Goal: Task Accomplishment & Management: Complete application form

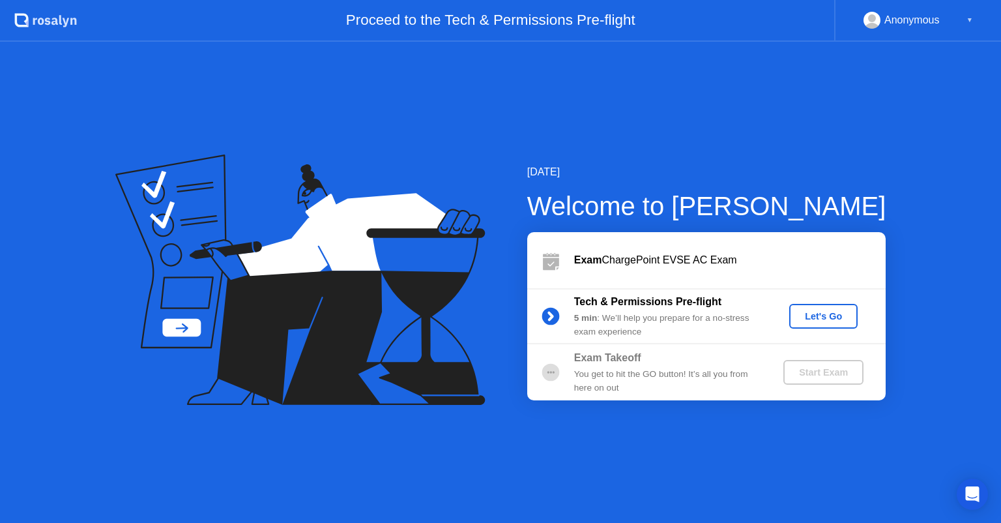
click at [828, 314] on div "Let's Go" at bounding box center [824, 316] width 58 height 10
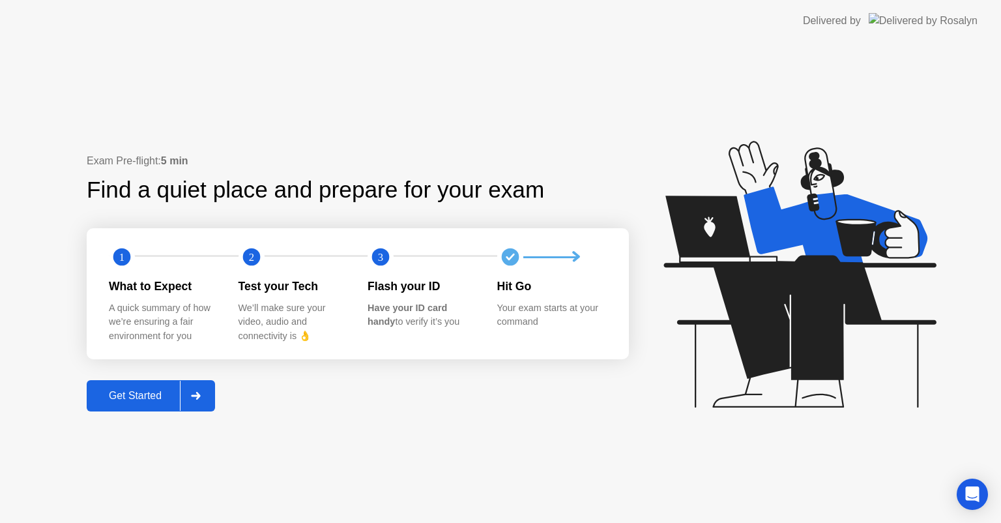
click at [140, 390] on div "Get Started" at bounding box center [135, 396] width 89 height 12
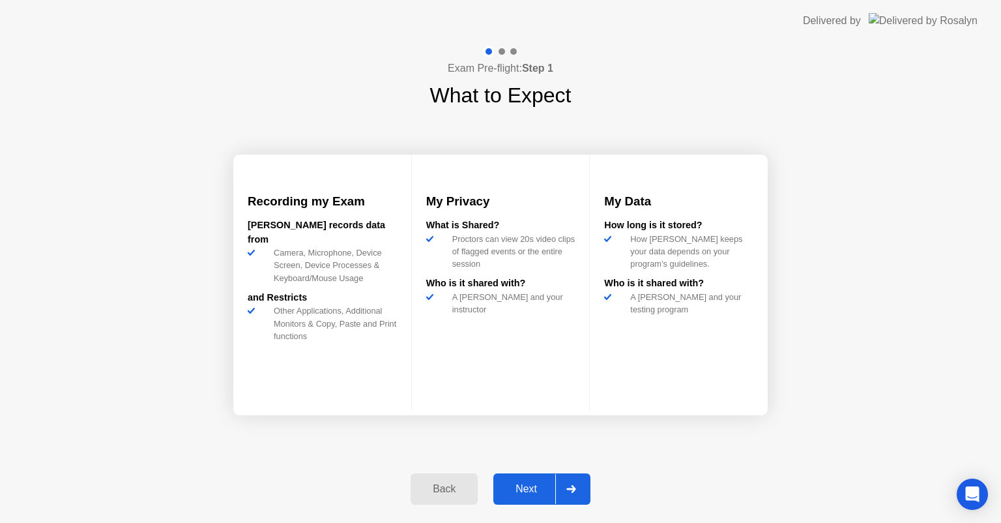
click at [514, 489] on div "Next" at bounding box center [526, 489] width 58 height 12
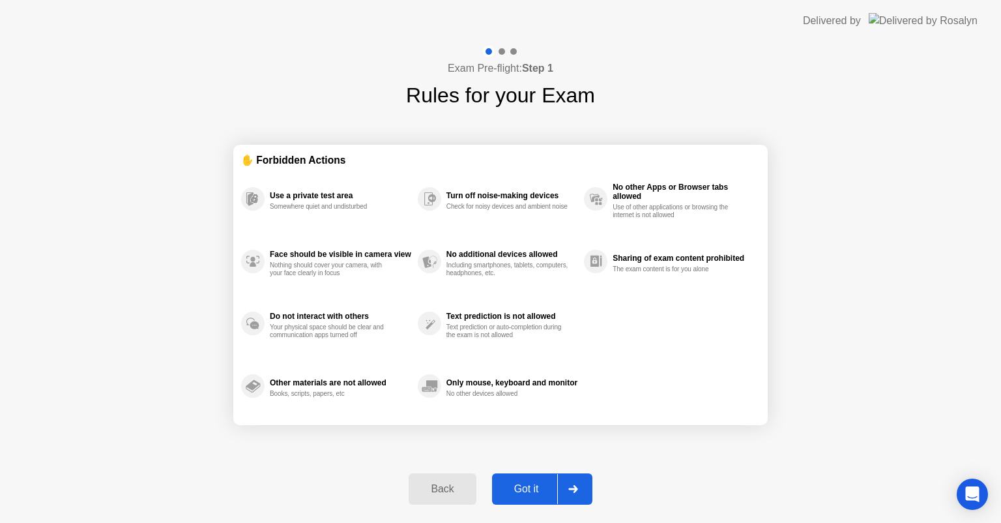
click at [514, 489] on div "Got it" at bounding box center [526, 489] width 61 height 12
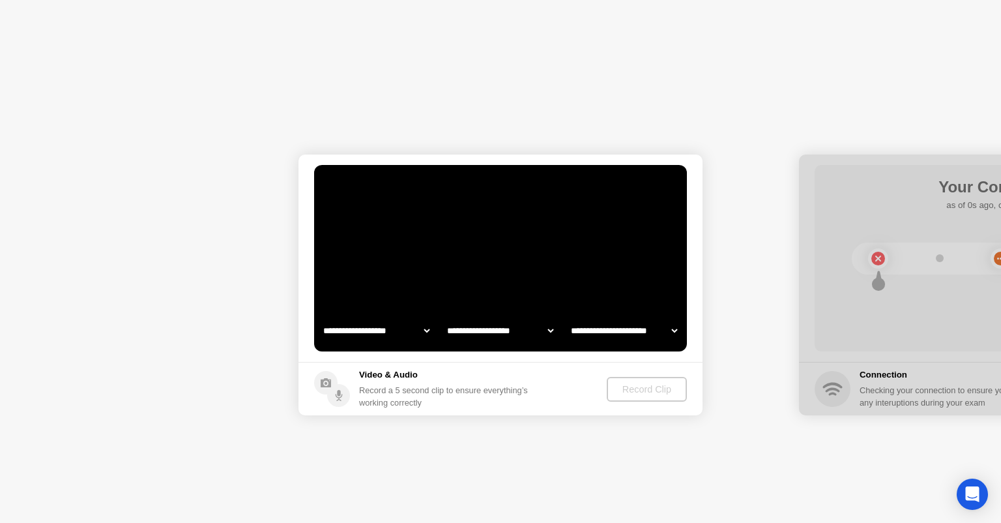
select select "**********"
select select "*******"
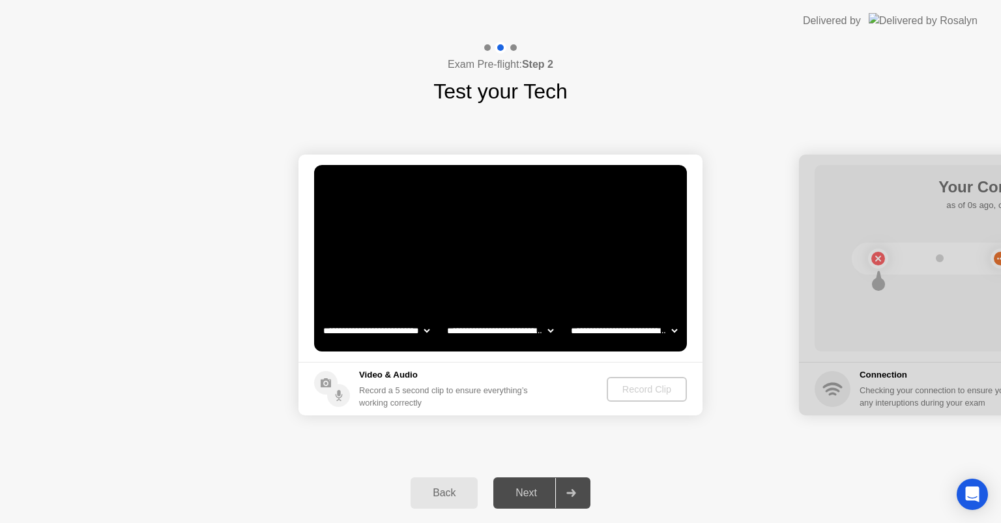
click at [539, 491] on div "Next" at bounding box center [526, 493] width 58 height 12
click at [660, 388] on div "Record Clip" at bounding box center [648, 389] width 70 height 10
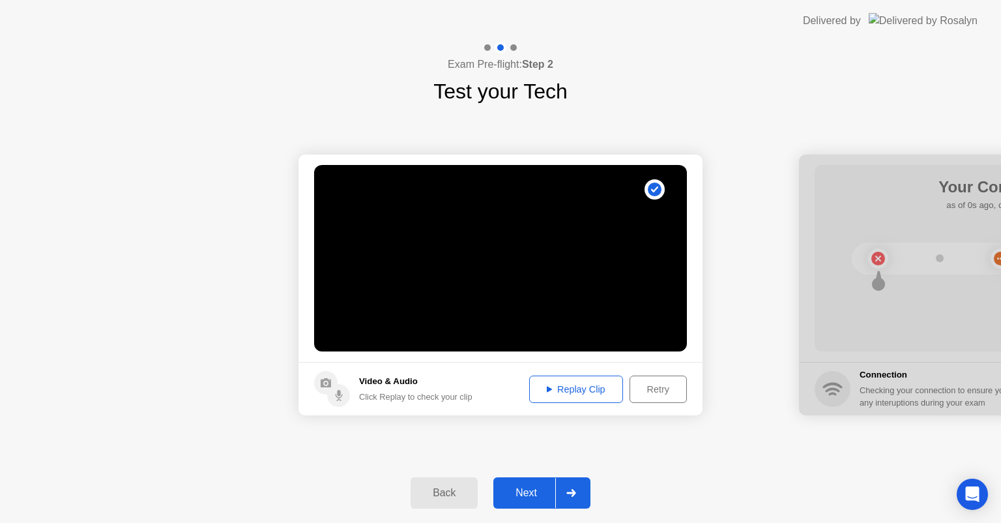
click at [660, 388] on div "Retry" at bounding box center [658, 389] width 48 height 10
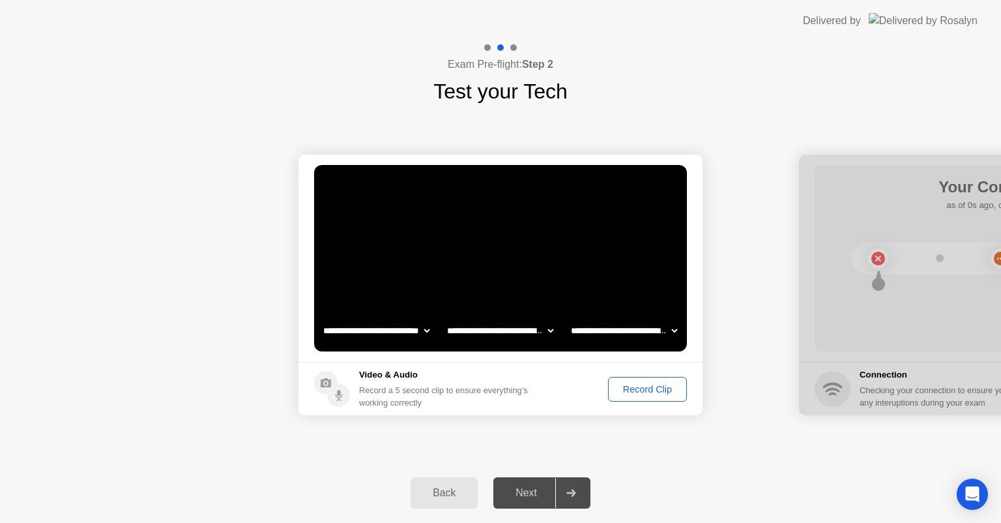
click at [665, 384] on div "Record Clip" at bounding box center [648, 389] width 70 height 10
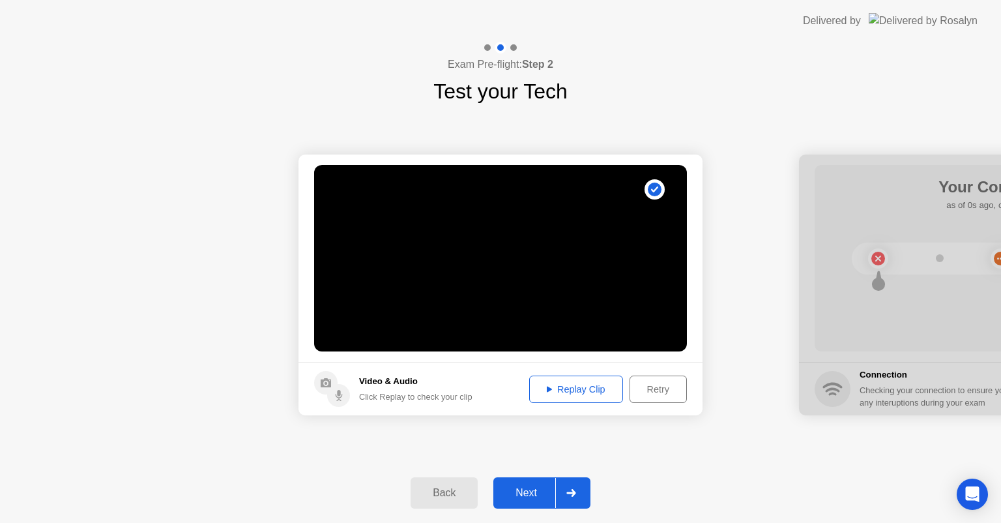
click at [592, 386] on div "Replay Clip" at bounding box center [576, 389] width 85 height 10
click at [534, 489] on div "Next" at bounding box center [526, 493] width 58 height 12
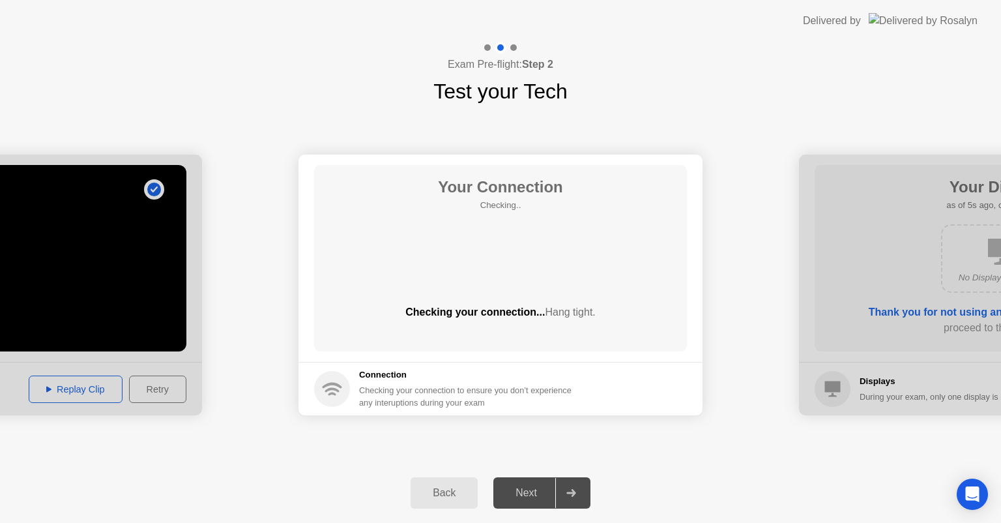
click at [725, 466] on div "Back Next" at bounding box center [500, 493] width 1001 height 60
click at [769, 498] on div "Back Next" at bounding box center [500, 493] width 1001 height 60
click at [430, 489] on div "Back" at bounding box center [444, 493] width 59 height 12
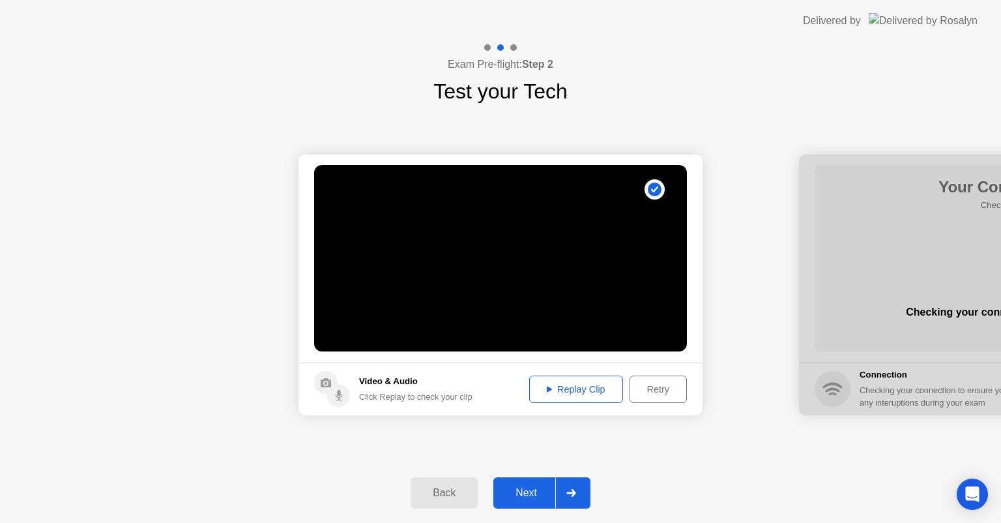
click at [576, 489] on icon at bounding box center [571, 493] width 10 height 8
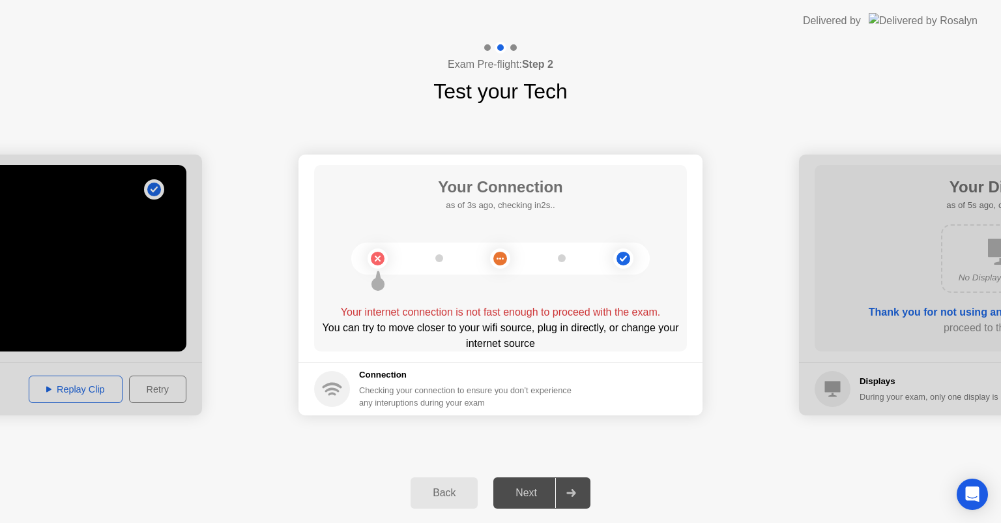
click at [378, 256] on circle at bounding box center [378, 259] width 14 height 14
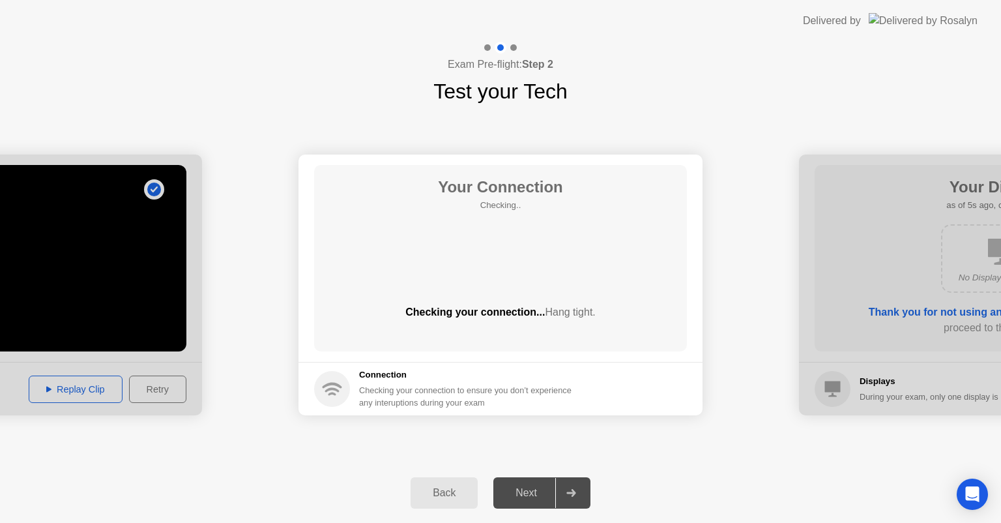
click at [534, 488] on div "Next" at bounding box center [526, 493] width 58 height 12
drag, startPoint x: 534, startPoint y: 488, endPoint x: 540, endPoint y: 495, distance: 10.2
click at [540, 495] on div "Next" at bounding box center [526, 493] width 58 height 12
click at [574, 495] on icon at bounding box center [571, 493] width 10 height 8
click at [594, 215] on div "Your Connection Checking.. Checking your connection... Hang tight." at bounding box center [500, 258] width 373 height 186
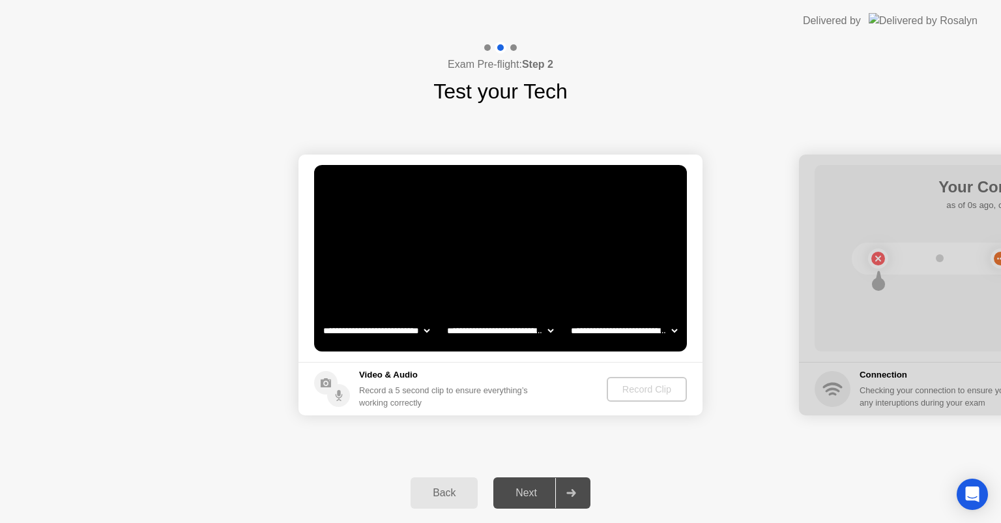
select select "**********"
select select "*******"
drag, startPoint x: 647, startPoint y: 331, endPoint x: 568, endPoint y: 416, distance: 116.2
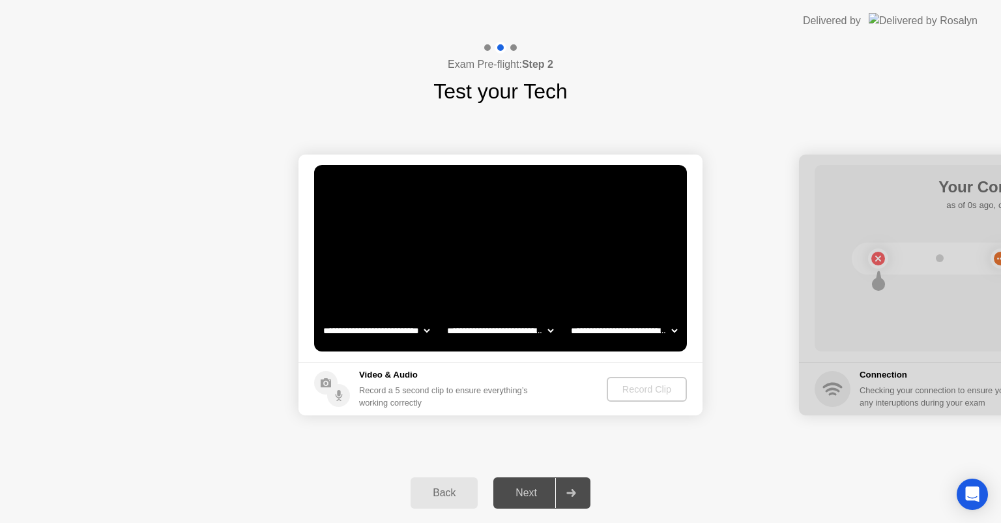
click at [642, 394] on div "Record Clip" at bounding box center [647, 389] width 70 height 10
click at [642, 394] on div "Record Clip" at bounding box center [648, 389] width 70 height 10
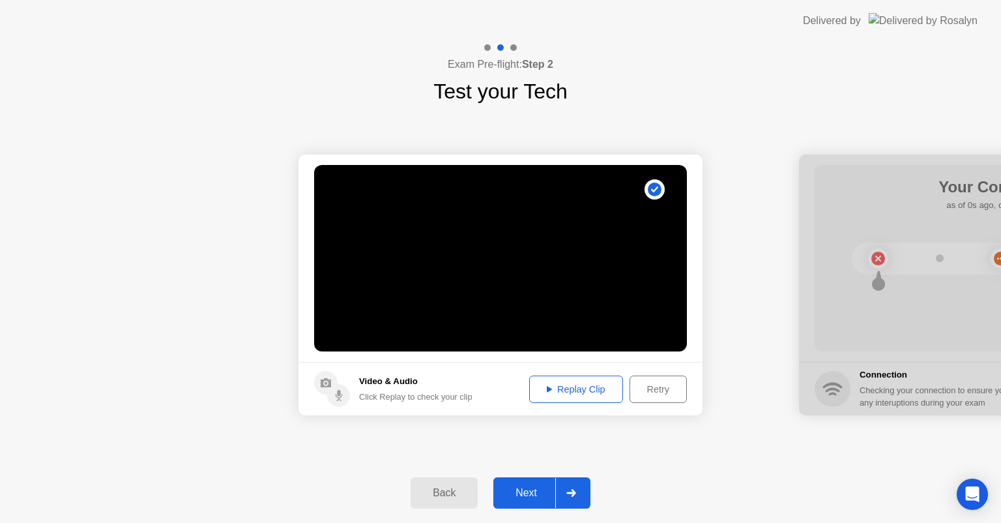
click at [589, 387] on div "Replay Clip" at bounding box center [576, 389] width 85 height 10
click at [545, 494] on div "Next" at bounding box center [526, 493] width 58 height 12
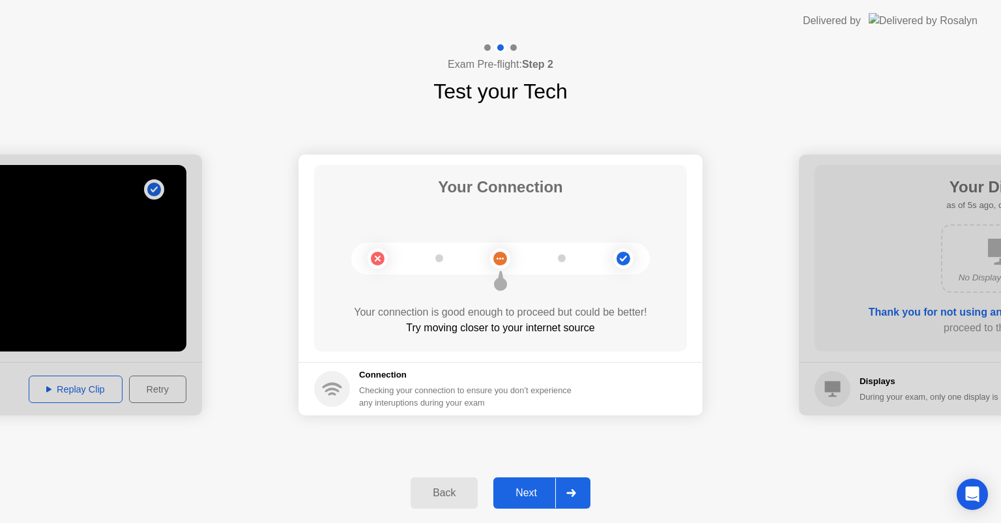
click at [545, 494] on div "Next" at bounding box center [526, 493] width 58 height 12
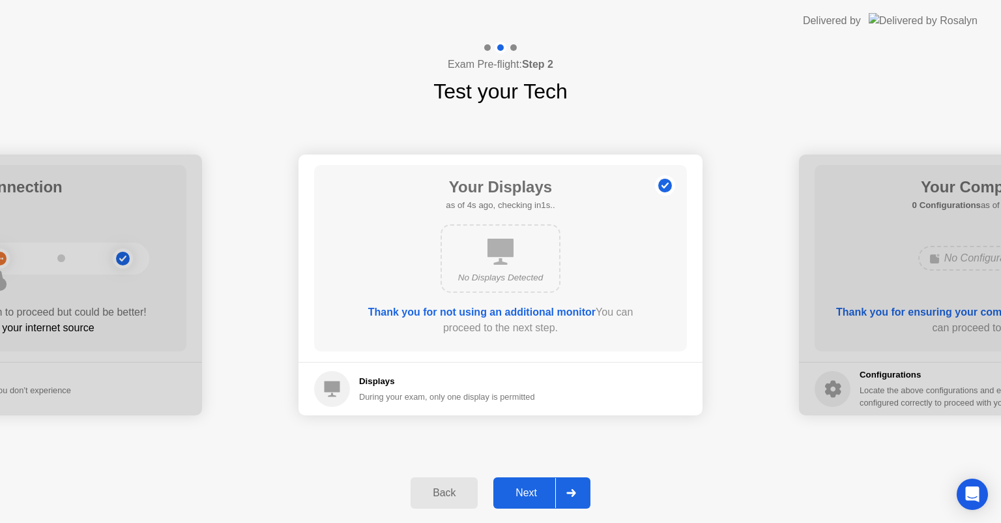
click at [545, 494] on div "Next" at bounding box center [526, 493] width 58 height 12
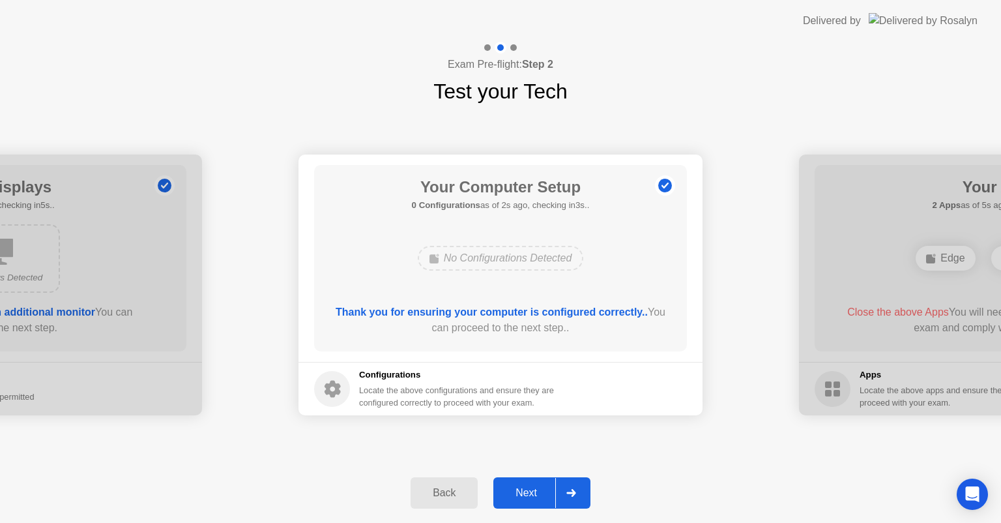
click at [545, 494] on div "Next" at bounding box center [526, 493] width 58 height 12
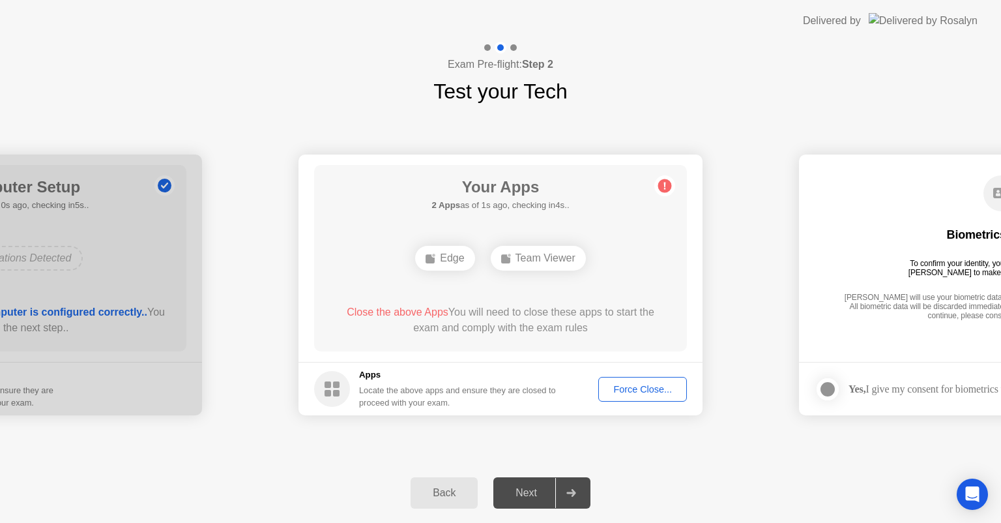
click at [658, 388] on div "Force Close..." at bounding box center [643, 389] width 80 height 10
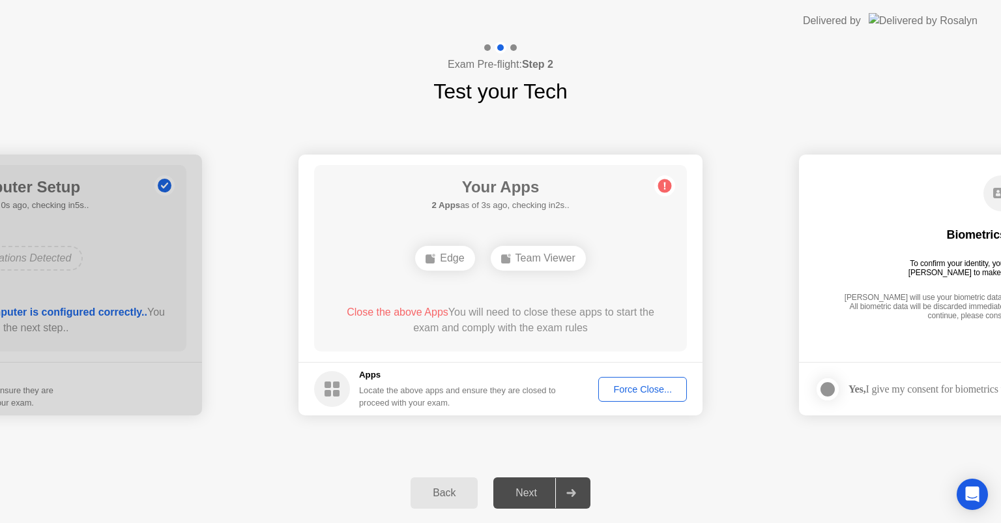
click at [461, 256] on div "Edge" at bounding box center [444, 258] width 59 height 25
click at [443, 490] on div "Back" at bounding box center [444, 493] width 59 height 12
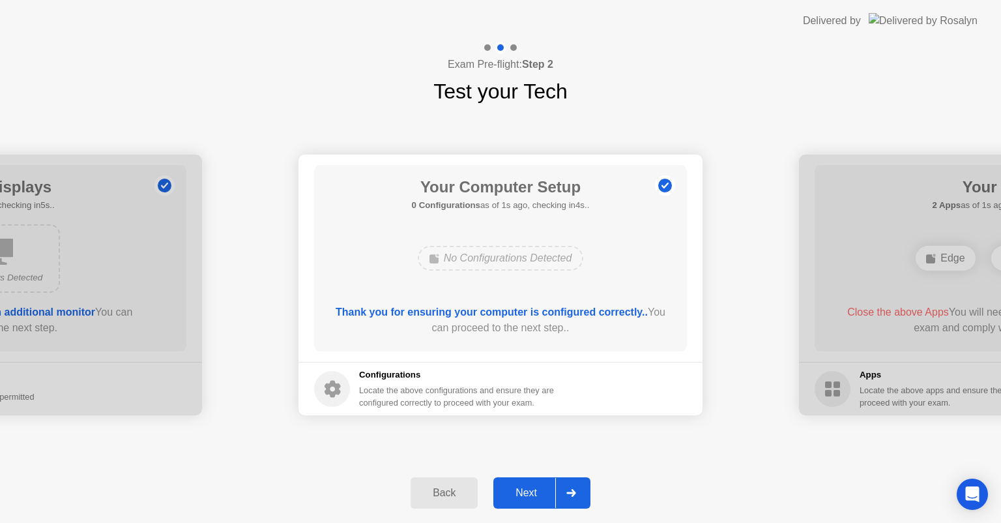
click at [579, 490] on div at bounding box center [570, 493] width 31 height 30
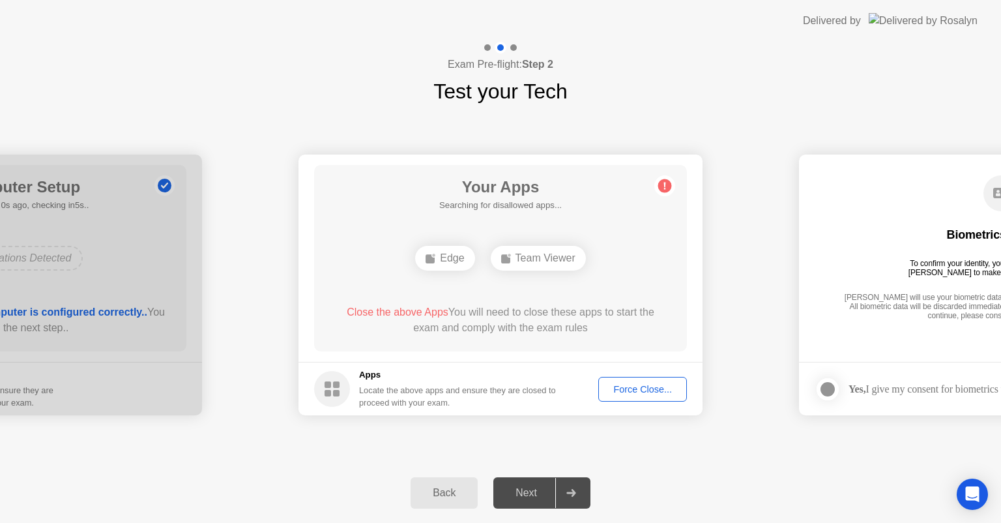
click at [752, 448] on div "**********" at bounding box center [500, 285] width 1001 height 356
click at [282, 68] on div "Exam Pre-flight: Step 2 Test your Tech" at bounding box center [500, 74] width 1001 height 65
click at [639, 378] on button "Force Close..." at bounding box center [642, 389] width 89 height 25
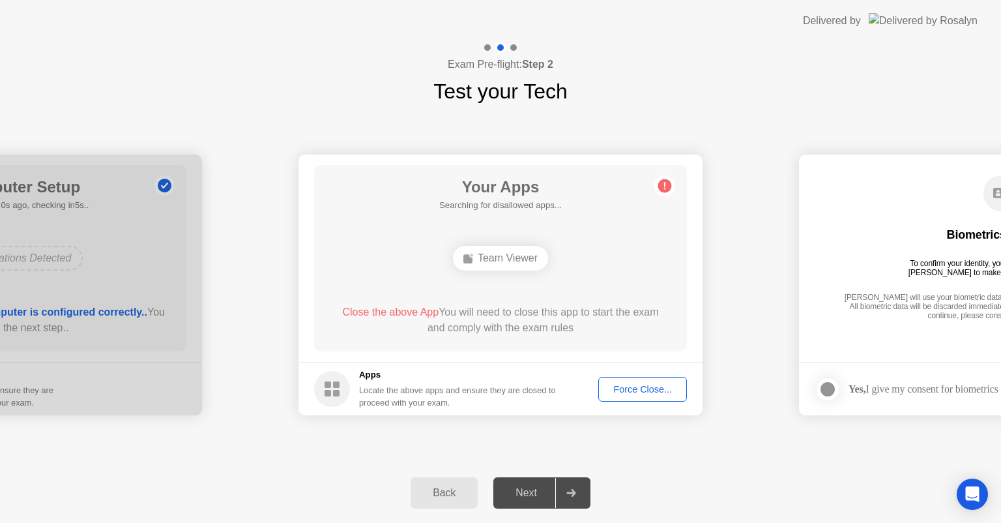
click at [452, 490] on div "Back" at bounding box center [444, 493] width 59 height 12
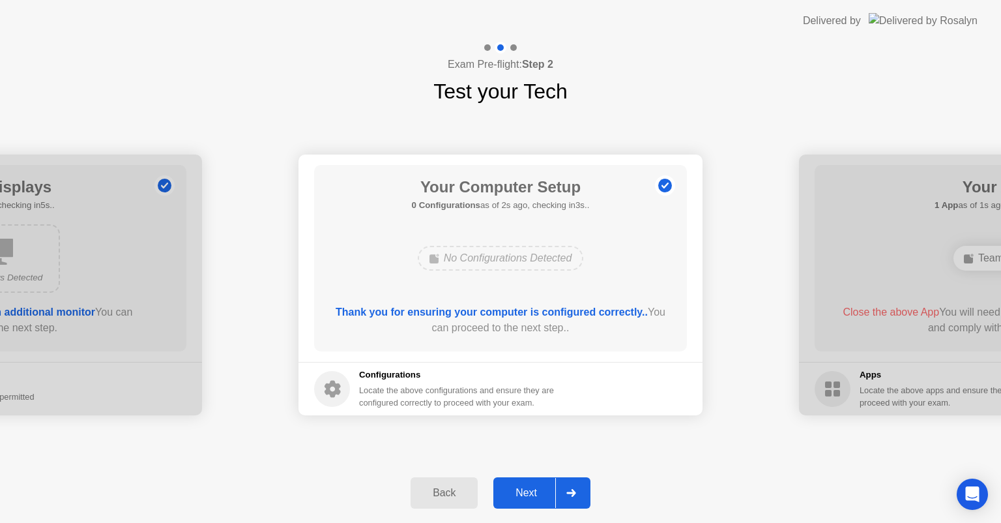
click at [521, 496] on div "Next" at bounding box center [526, 493] width 58 height 12
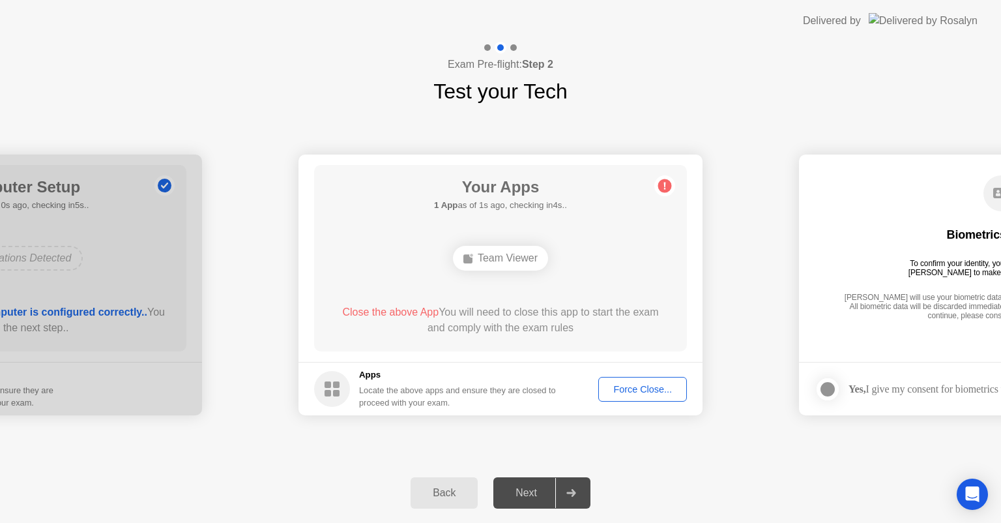
click at [655, 391] on div "Force Close..." at bounding box center [643, 389] width 80 height 10
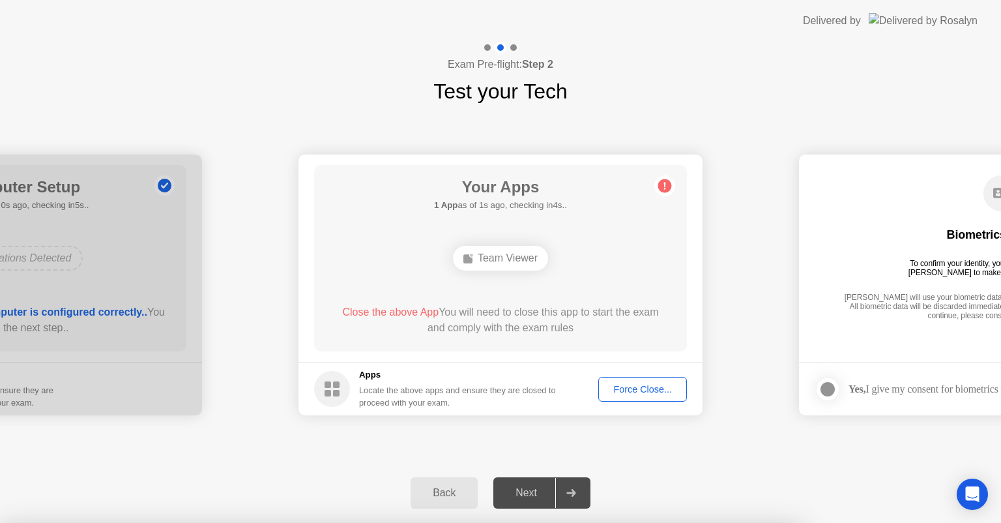
click at [655, 522] on div at bounding box center [500, 523] width 1001 height 0
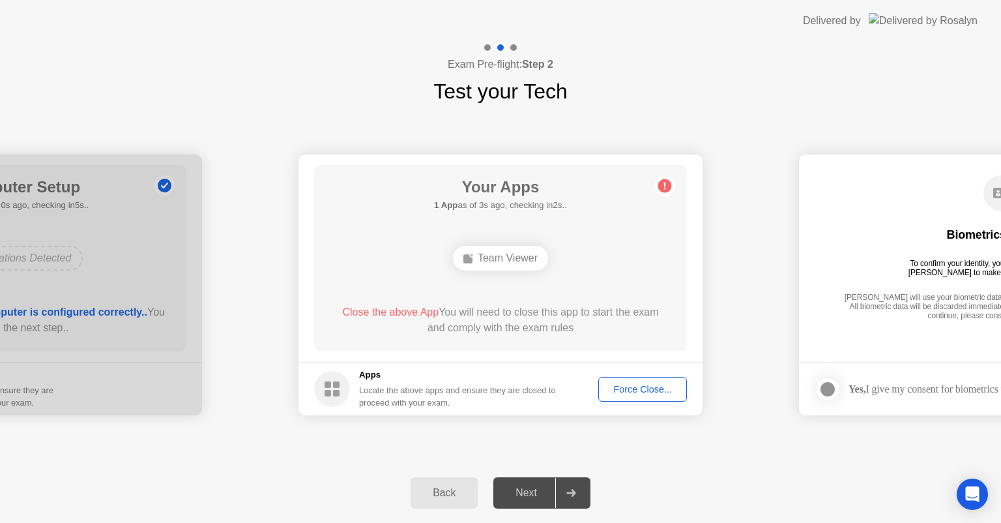
click at [576, 493] on icon at bounding box center [570, 493] width 9 height 8
click at [454, 488] on div "Back" at bounding box center [444, 493] width 59 height 12
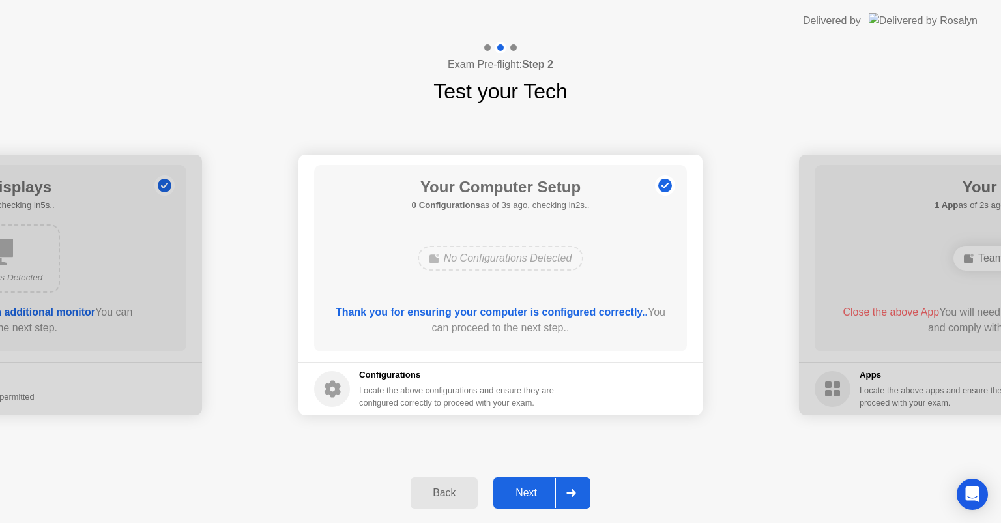
click at [532, 487] on div "Next" at bounding box center [526, 493] width 58 height 12
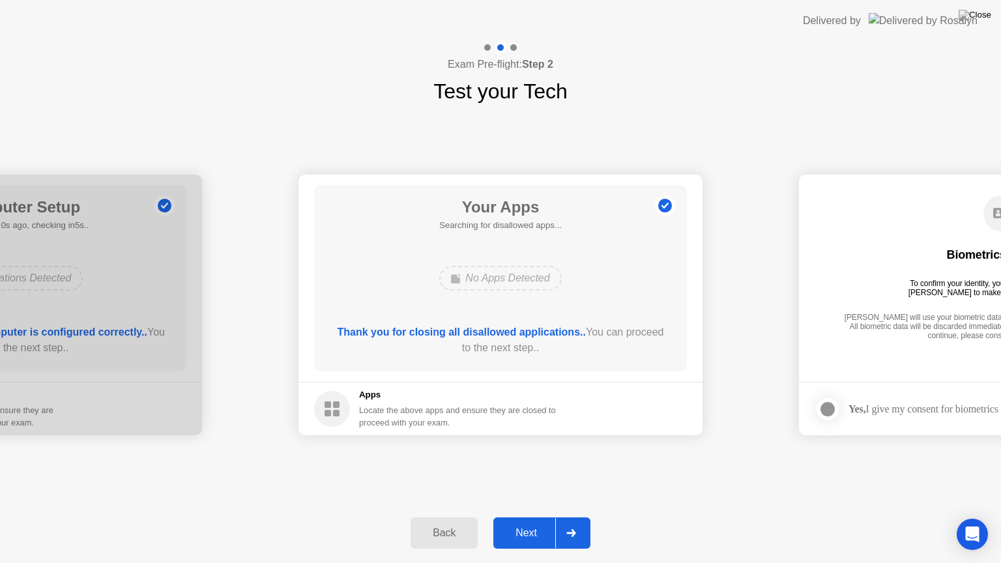
click at [508, 522] on div "Next" at bounding box center [526, 533] width 58 height 12
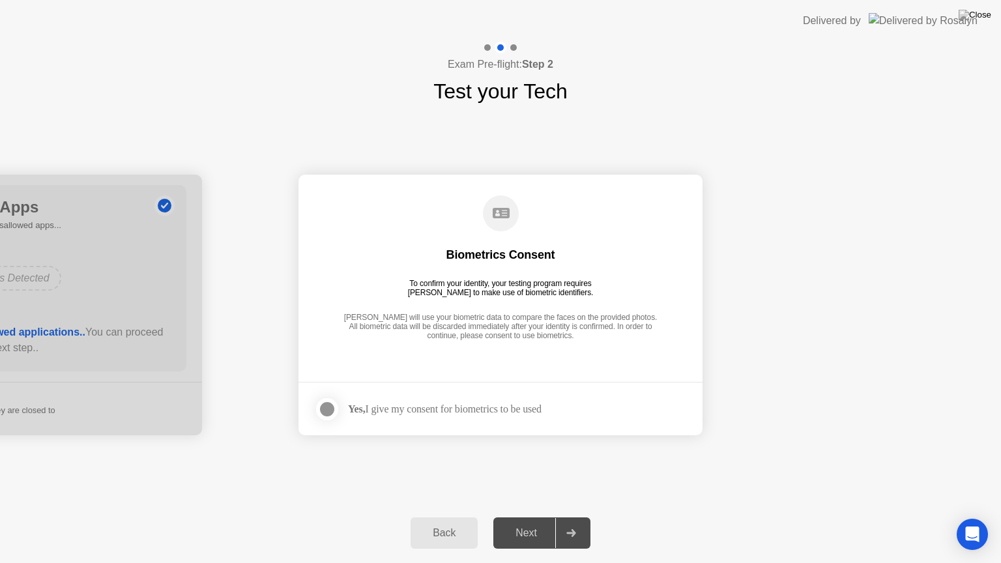
click at [321, 407] on div at bounding box center [327, 410] width 16 height 16
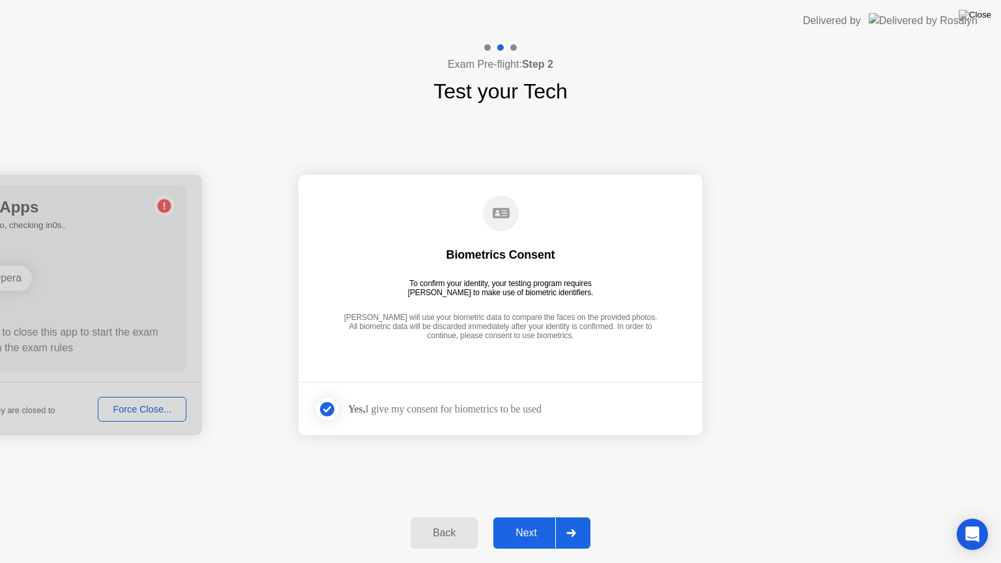
click at [534, 522] on div "Next" at bounding box center [526, 533] width 58 height 12
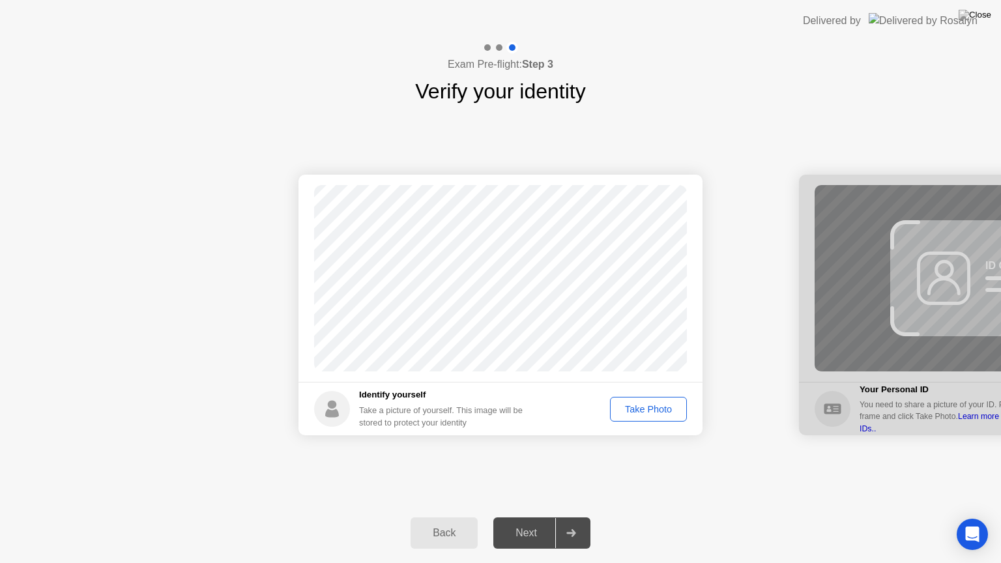
click at [652, 411] on div "Take Photo" at bounding box center [649, 409] width 68 height 10
click at [525, 522] on div "Next" at bounding box center [526, 533] width 58 height 12
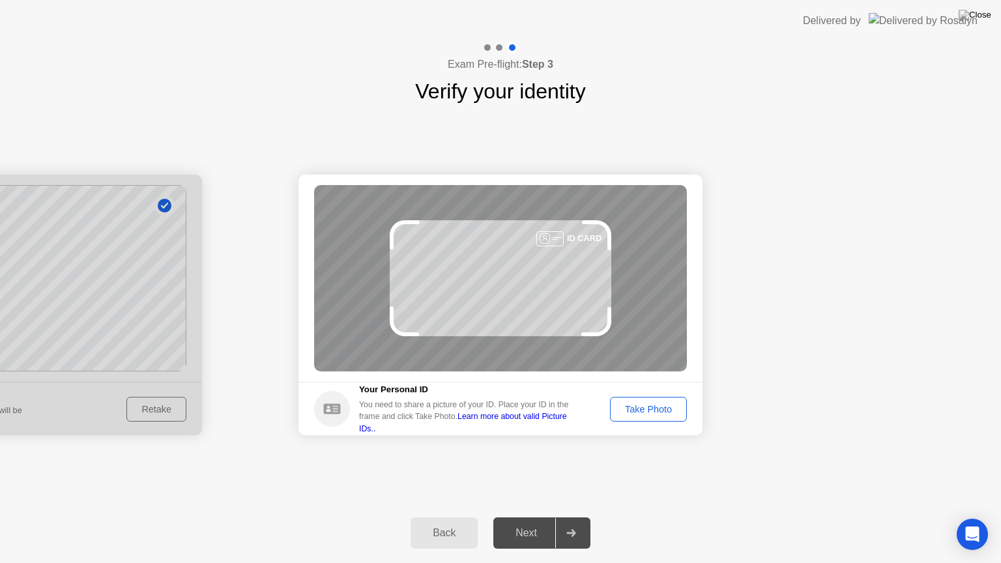
click at [645, 408] on div "Take Photo" at bounding box center [649, 409] width 68 height 10
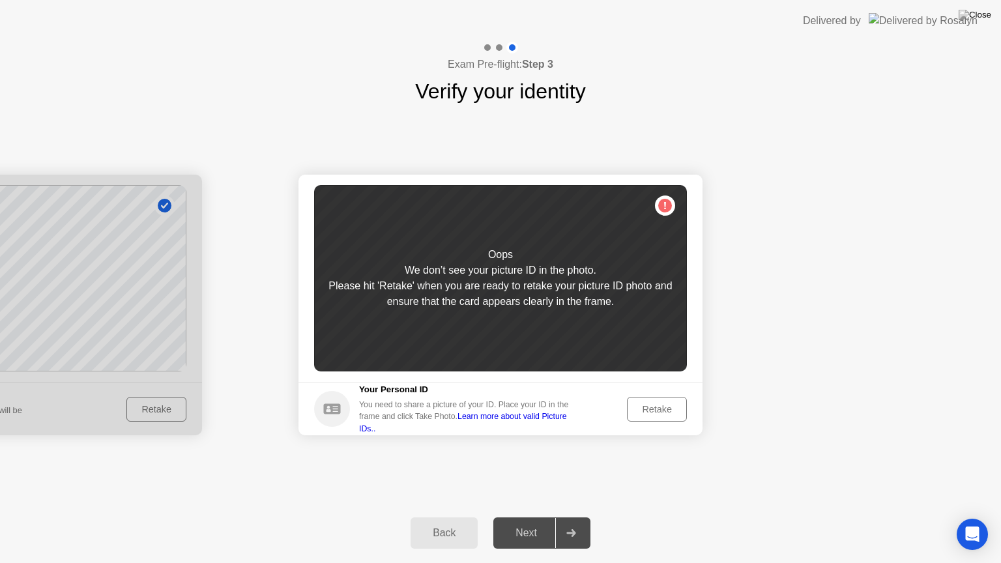
click at [654, 409] on div "Retake" at bounding box center [657, 409] width 51 height 10
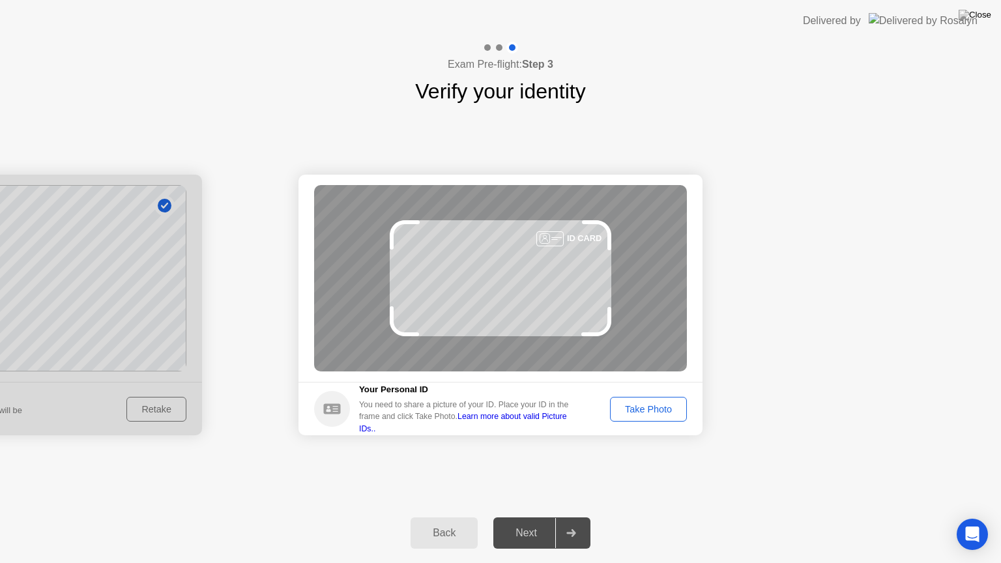
click at [654, 409] on div "Take Photo" at bounding box center [649, 409] width 68 height 10
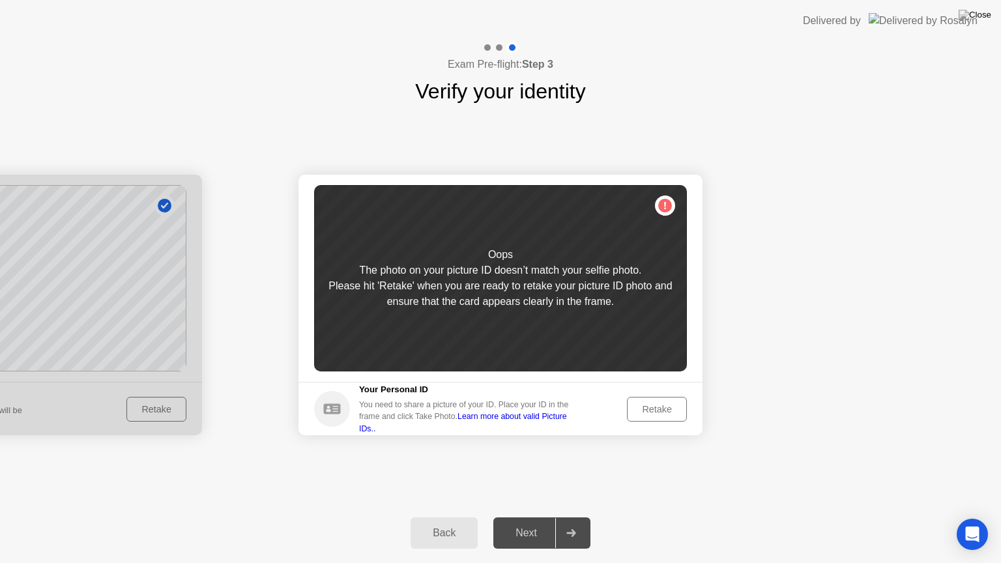
click at [654, 409] on div "Retake" at bounding box center [657, 409] width 51 height 10
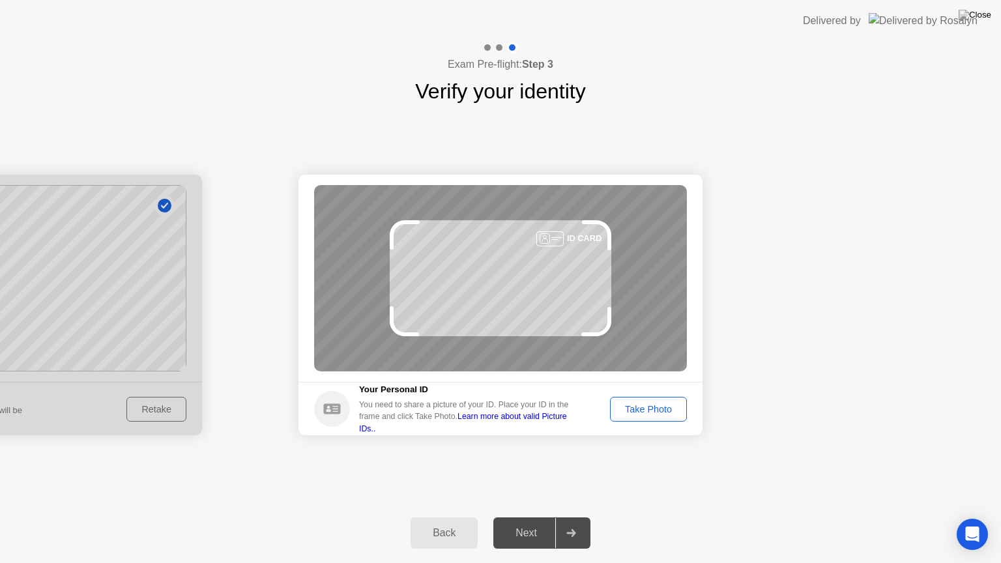
click at [654, 409] on div "Take Photo" at bounding box center [649, 409] width 68 height 10
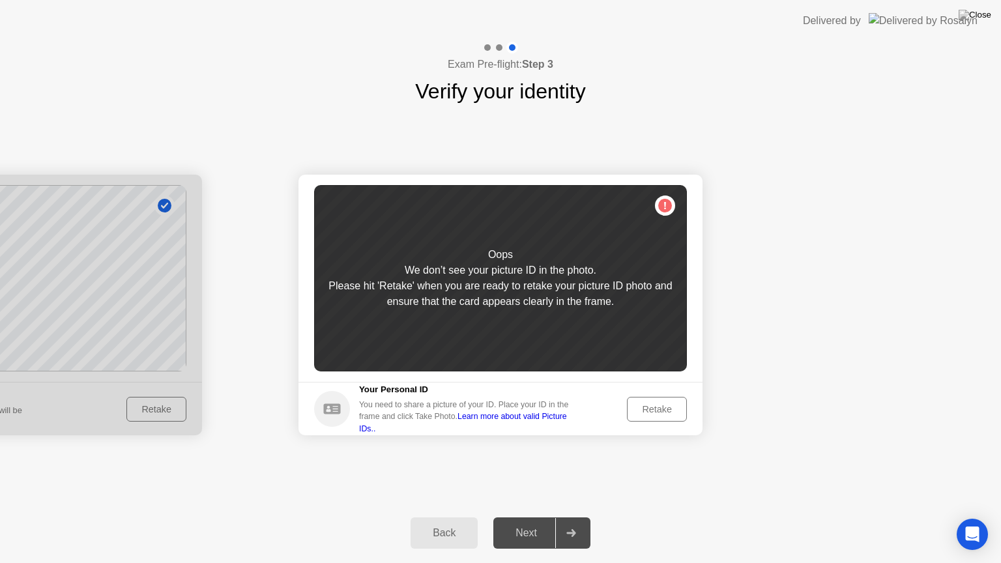
click at [654, 409] on div "Retake" at bounding box center [657, 409] width 51 height 10
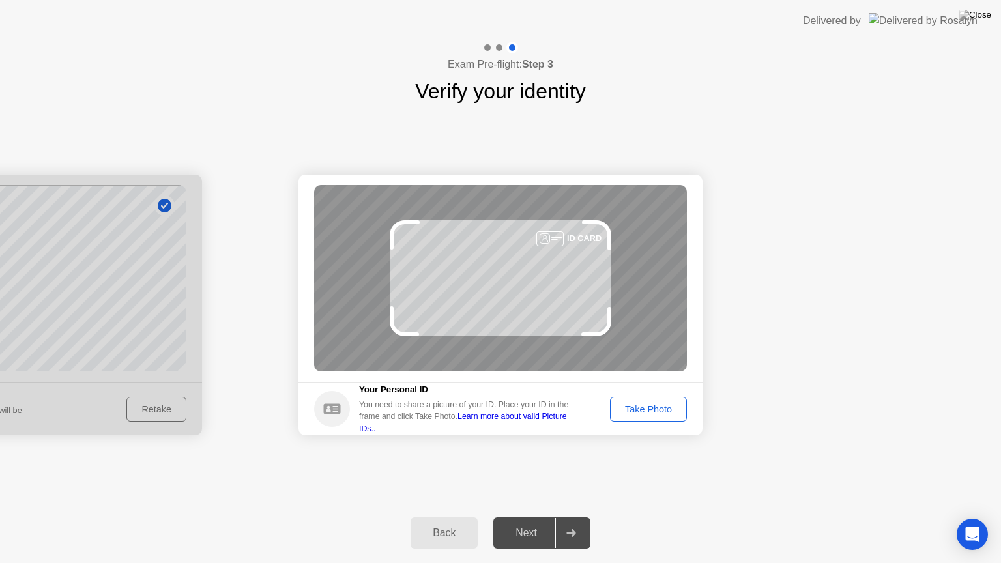
click at [654, 409] on div "Take Photo" at bounding box center [649, 409] width 68 height 10
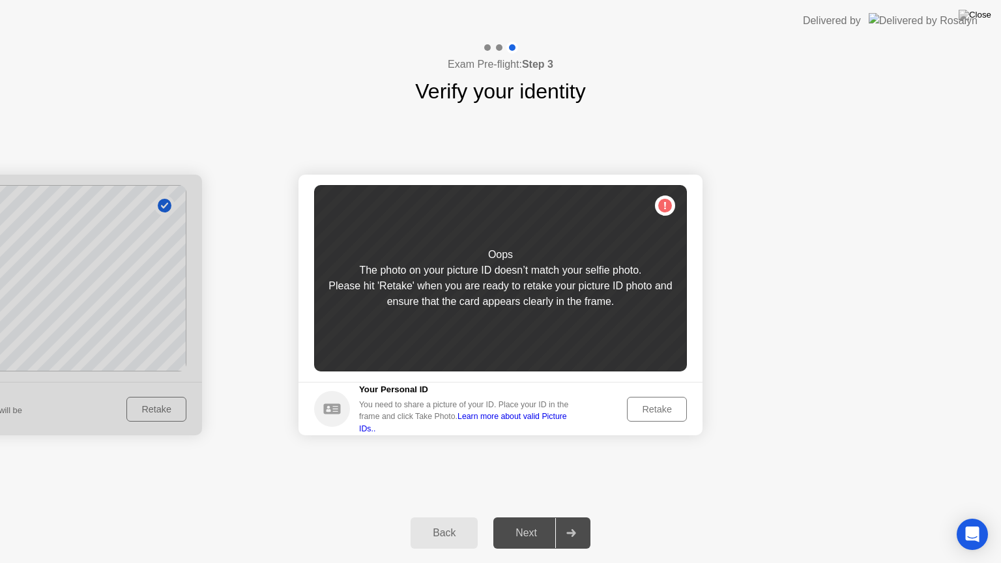
click at [654, 409] on div "Retake" at bounding box center [657, 409] width 51 height 10
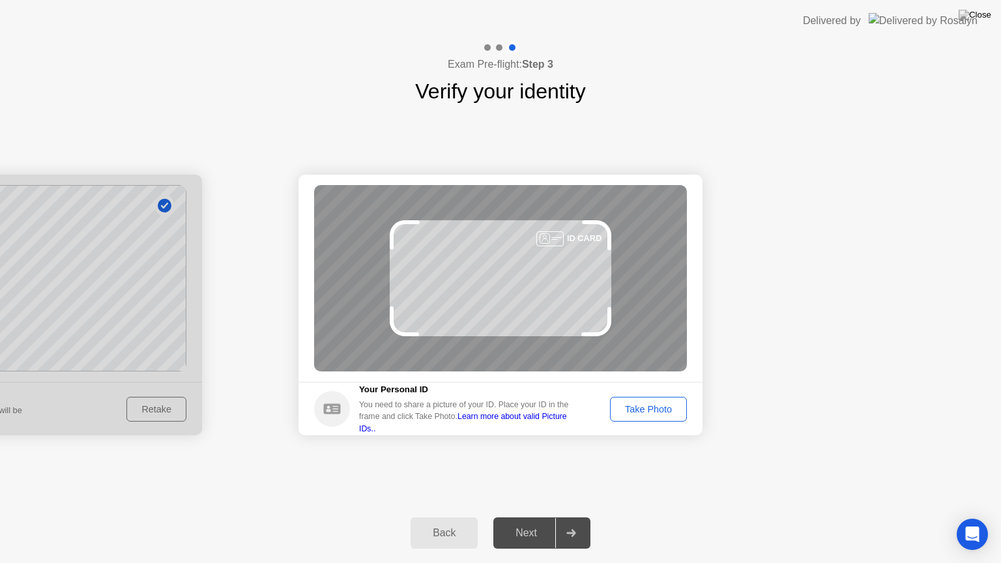
click at [654, 409] on div "Take Photo" at bounding box center [649, 409] width 68 height 10
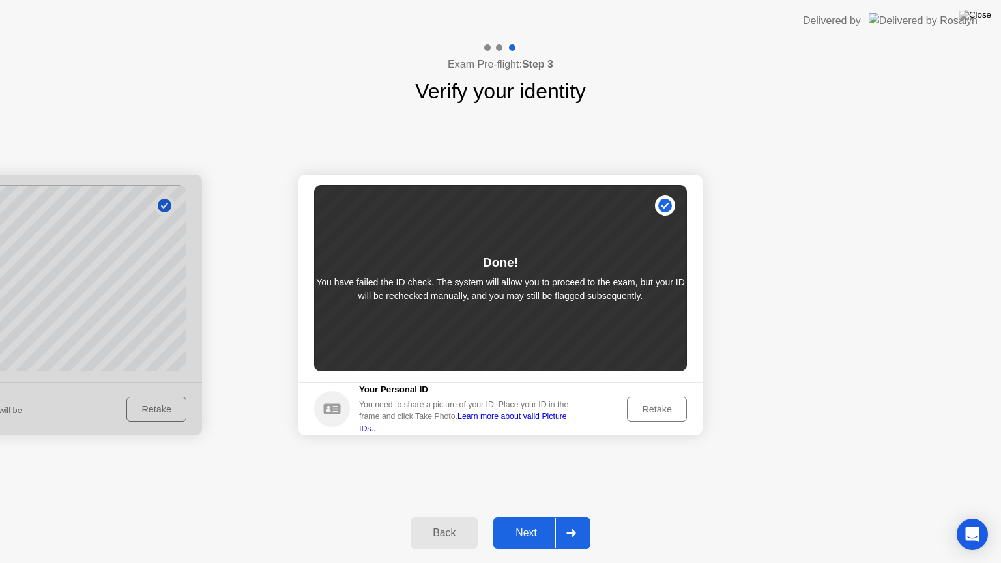
click at [529, 522] on div "Next" at bounding box center [526, 533] width 58 height 12
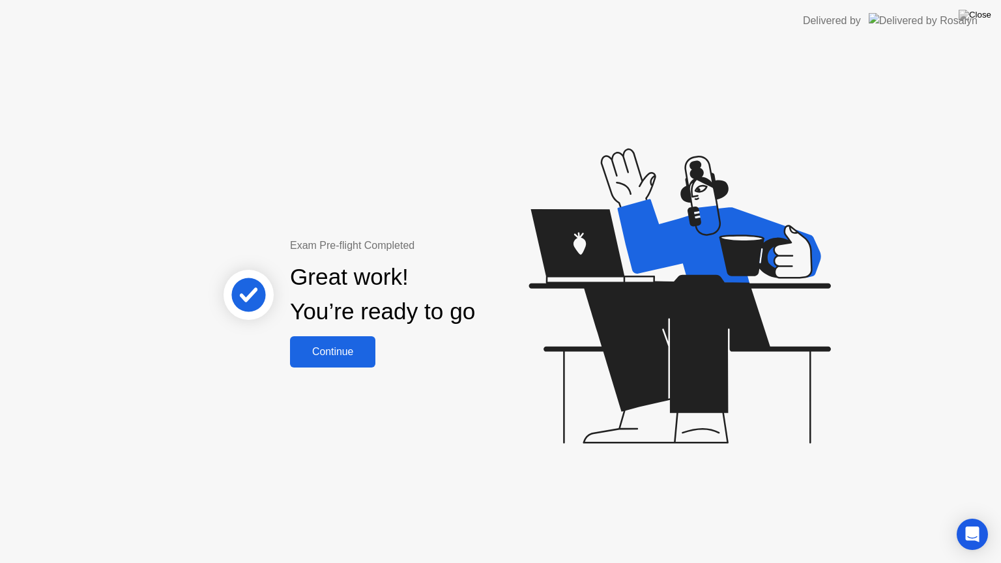
click at [343, 346] on div "Continue" at bounding box center [333, 352] width 78 height 12
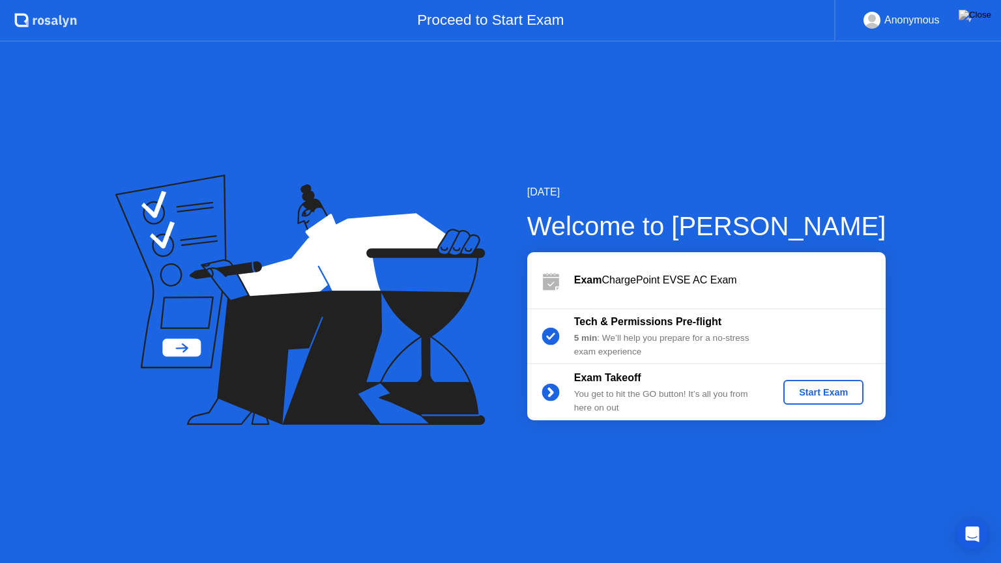
click at [816, 387] on div "Start Exam" at bounding box center [824, 392] width 70 height 10
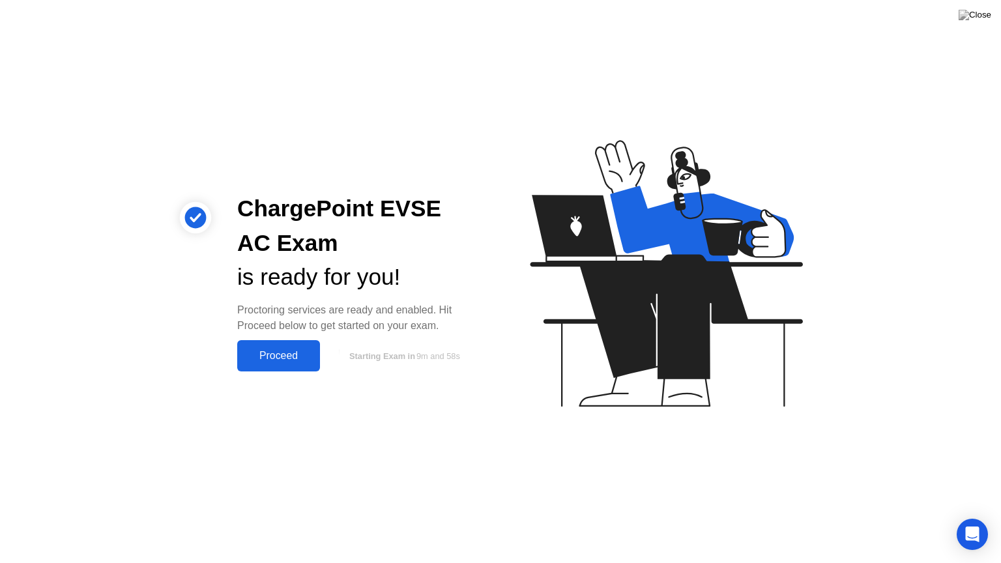
click at [278, 353] on div "Proceed" at bounding box center [278, 356] width 75 height 12
